Goal: Transaction & Acquisition: Purchase product/service

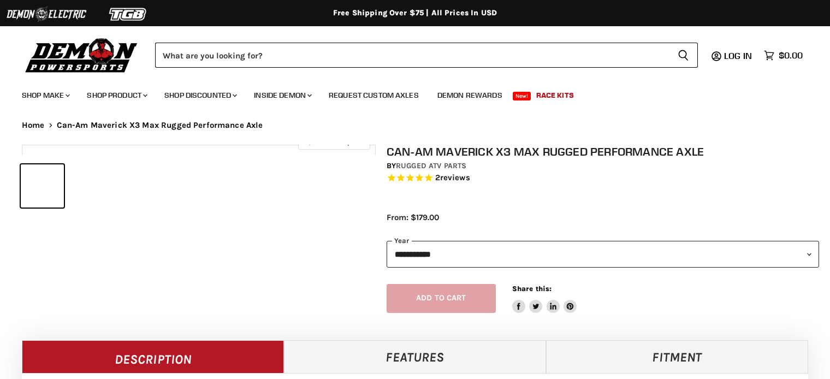
select select "******"
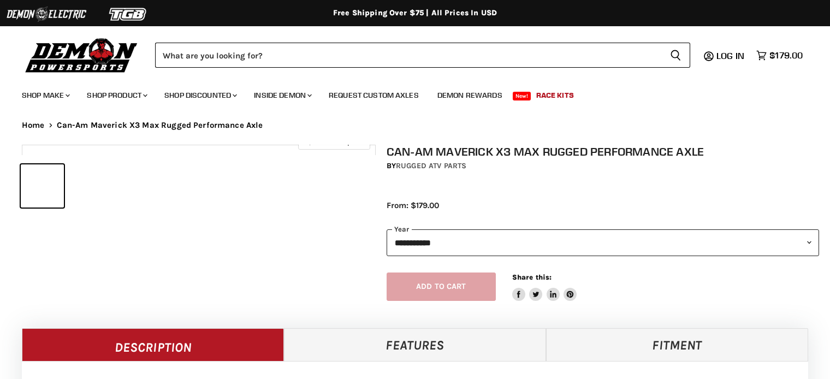
select select "******"
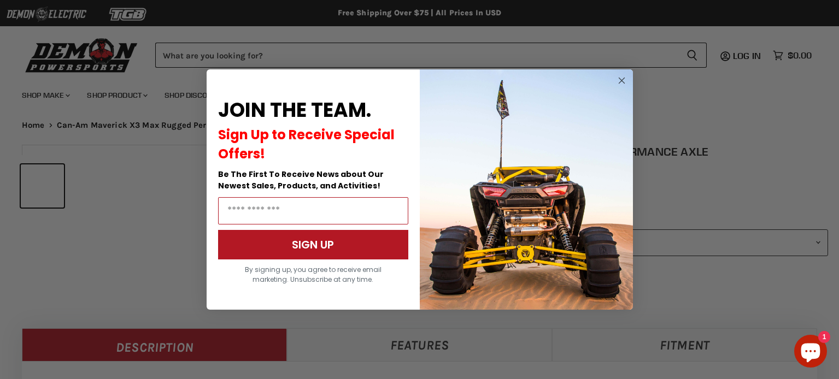
select select "******"
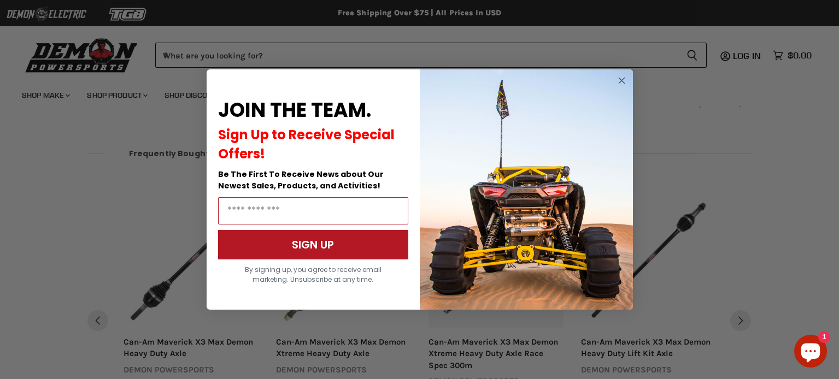
scroll to position [1125, 0]
